Goal: Information Seeking & Learning: Learn about a topic

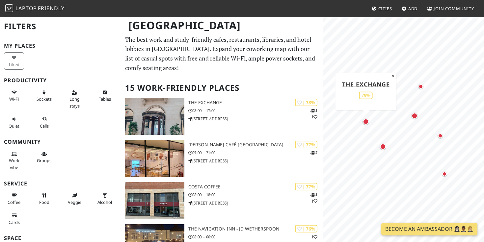
click at [366, 122] on div "Map marker" at bounding box center [366, 122] width 6 height 6
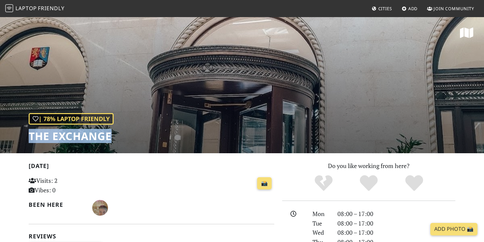
drag, startPoint x: 29, startPoint y: 136, endPoint x: 119, endPoint y: 144, distance: 90.3
click at [119, 144] on div "| 78% Laptop Friendly The Exchange" at bounding box center [242, 84] width 484 height 137
copy h1 "The Exchange"
